Goal: Check status: Check status

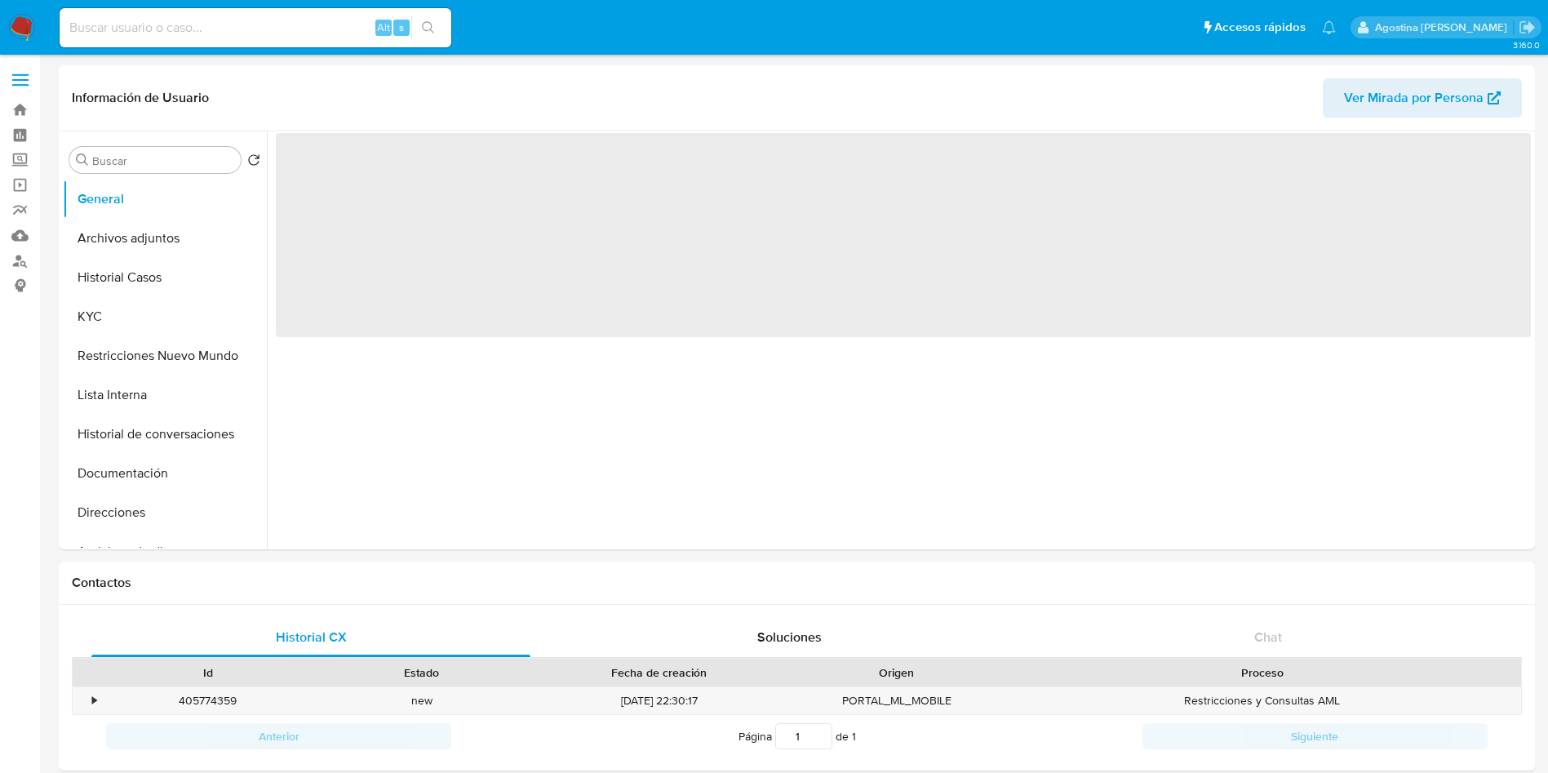
select select "10"
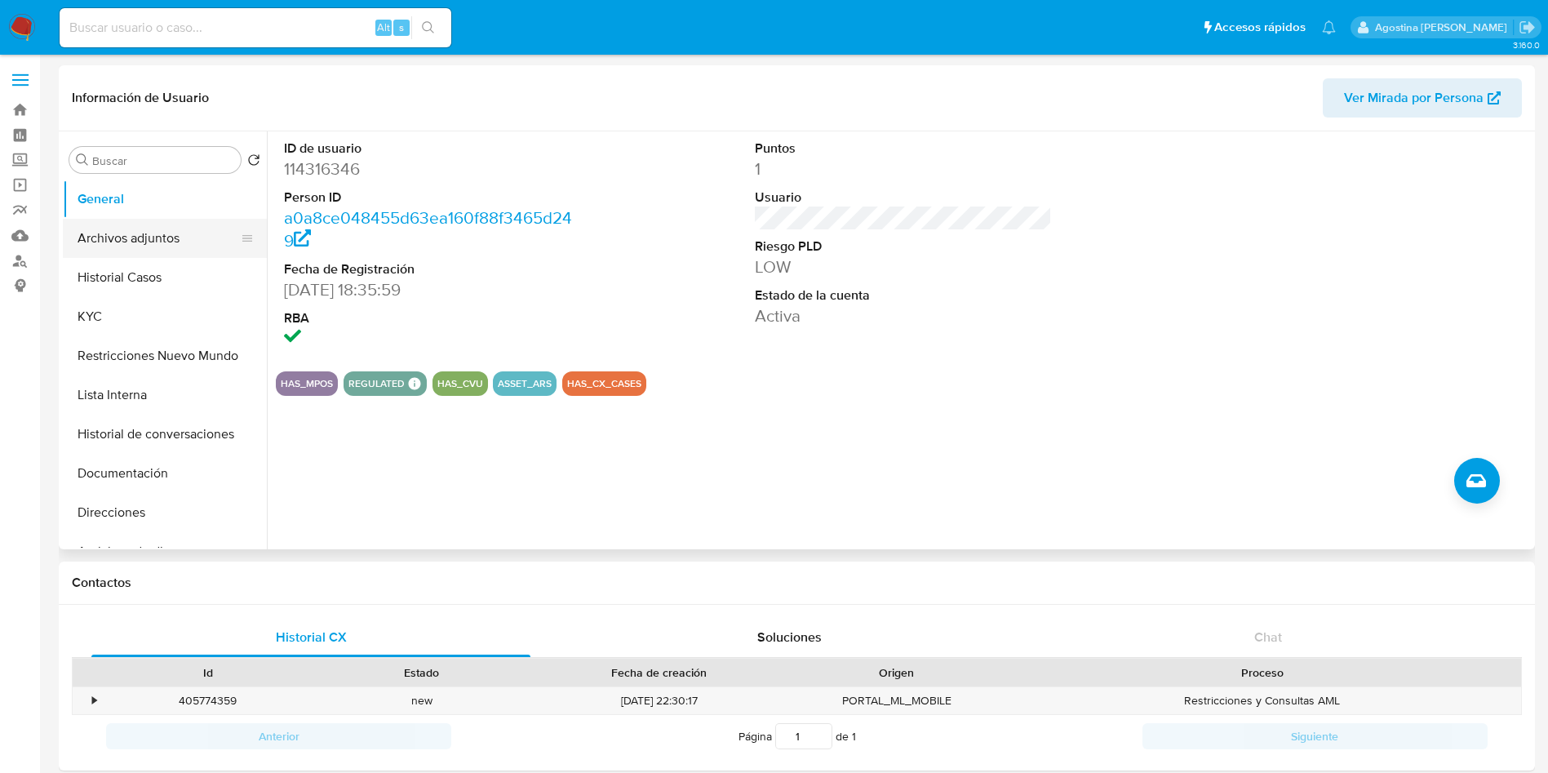
click at [154, 237] on button "Archivos adjuntos" at bounding box center [158, 238] width 191 height 39
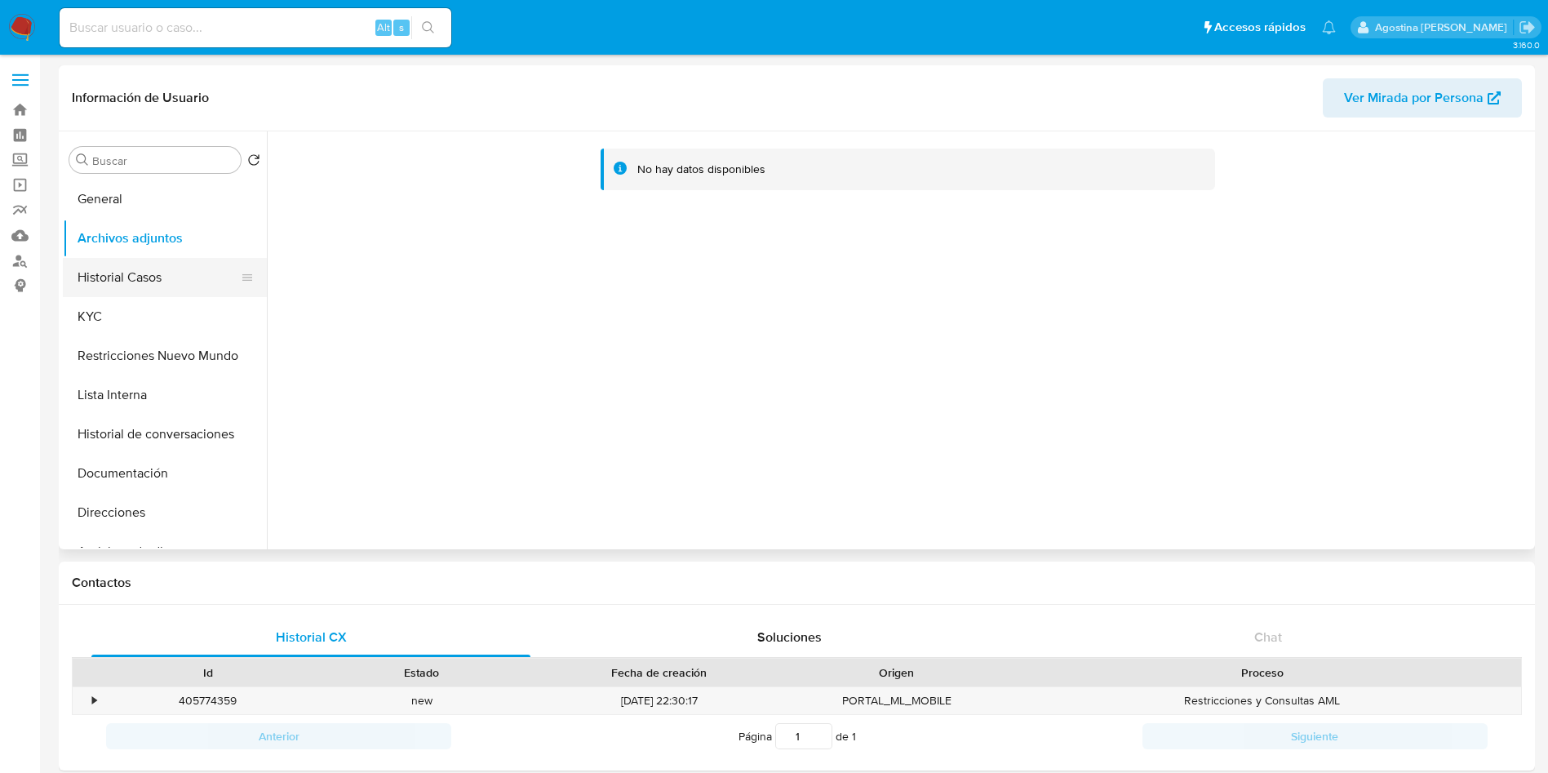
click at [158, 294] on button "Historial Casos" at bounding box center [158, 277] width 191 height 39
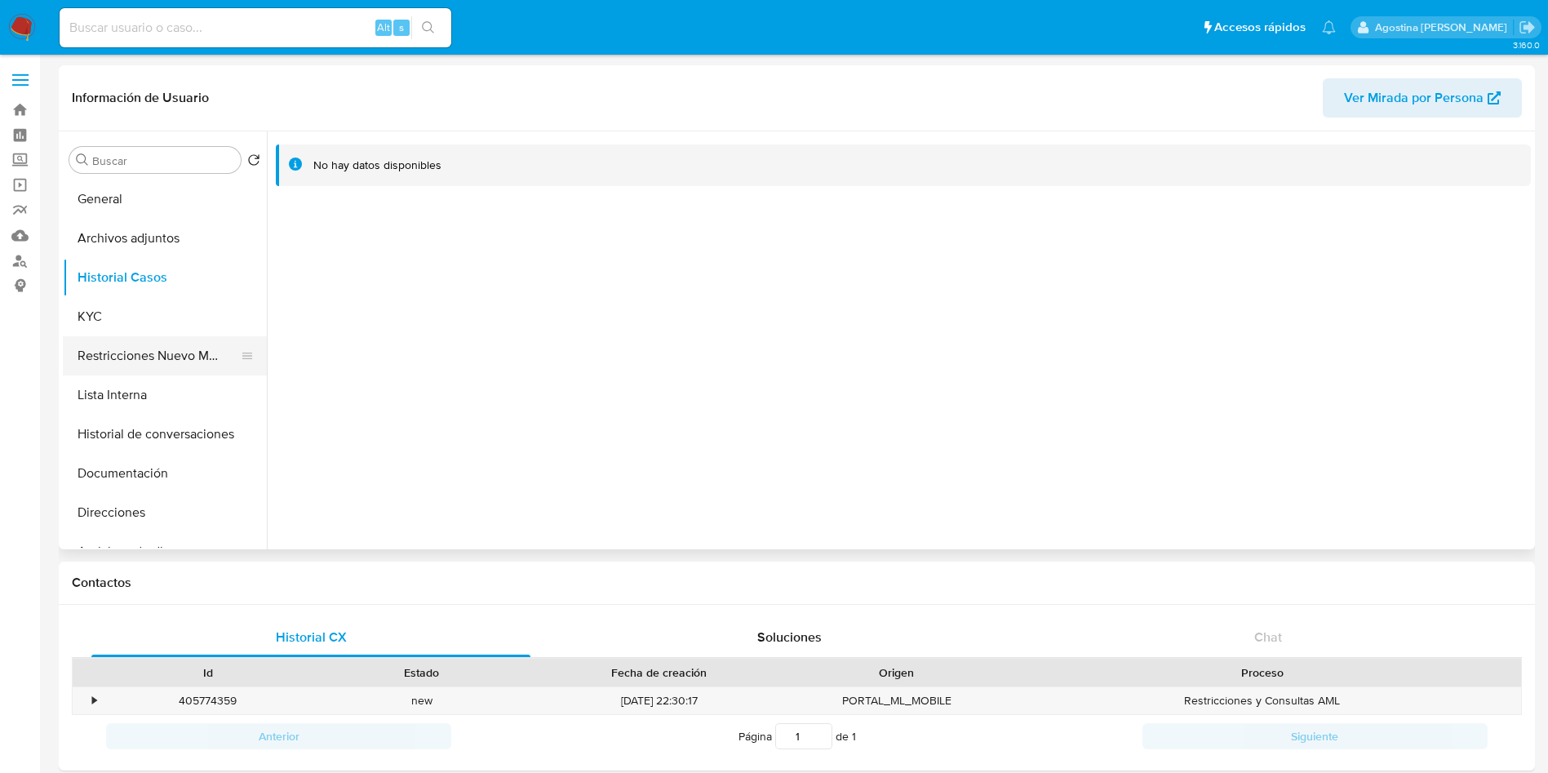
click at [175, 363] on button "Restricciones Nuevo Mundo" at bounding box center [158, 355] width 191 height 39
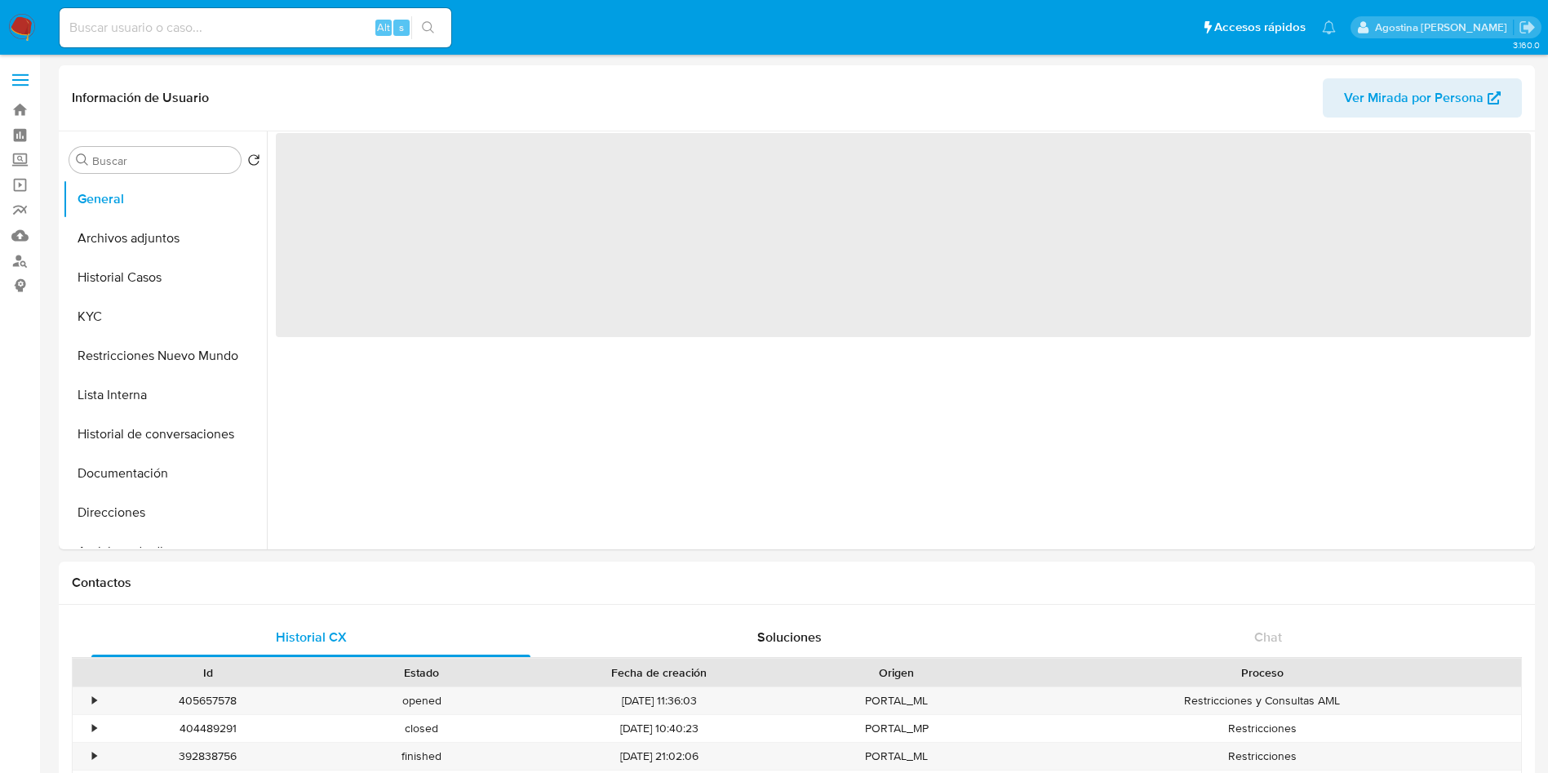
select select "10"
